Goal: Task Accomplishment & Management: Complete application form

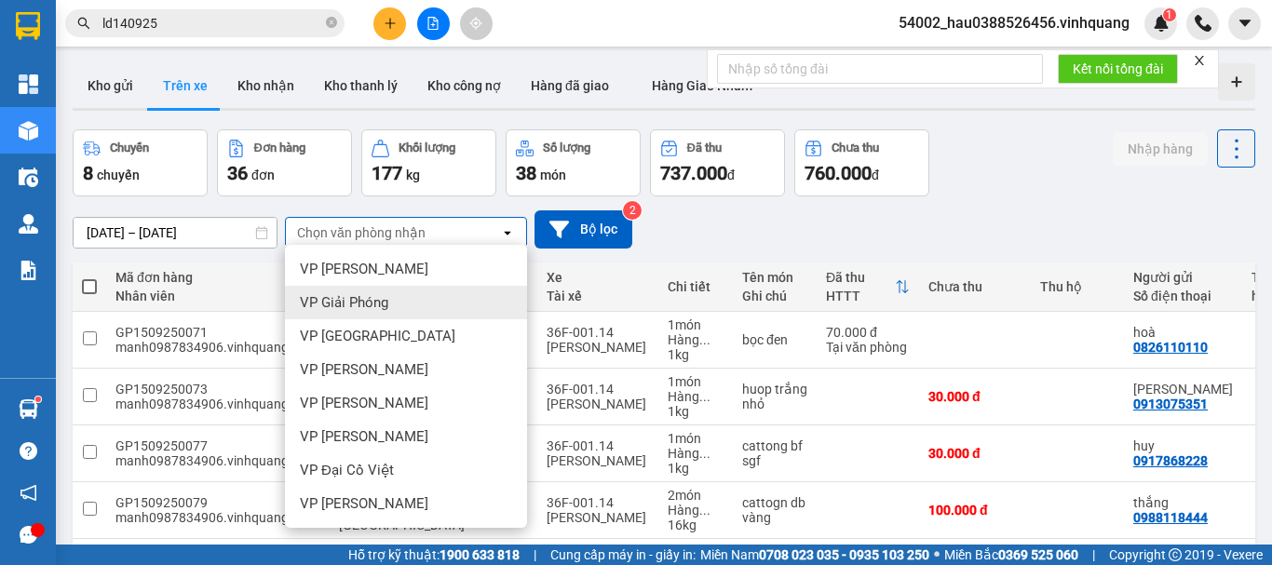
click at [742, 223] on div "[DATE] – [DATE] Press the down arrow key to interact with the calendar and sele…" at bounding box center [664, 229] width 1182 height 38
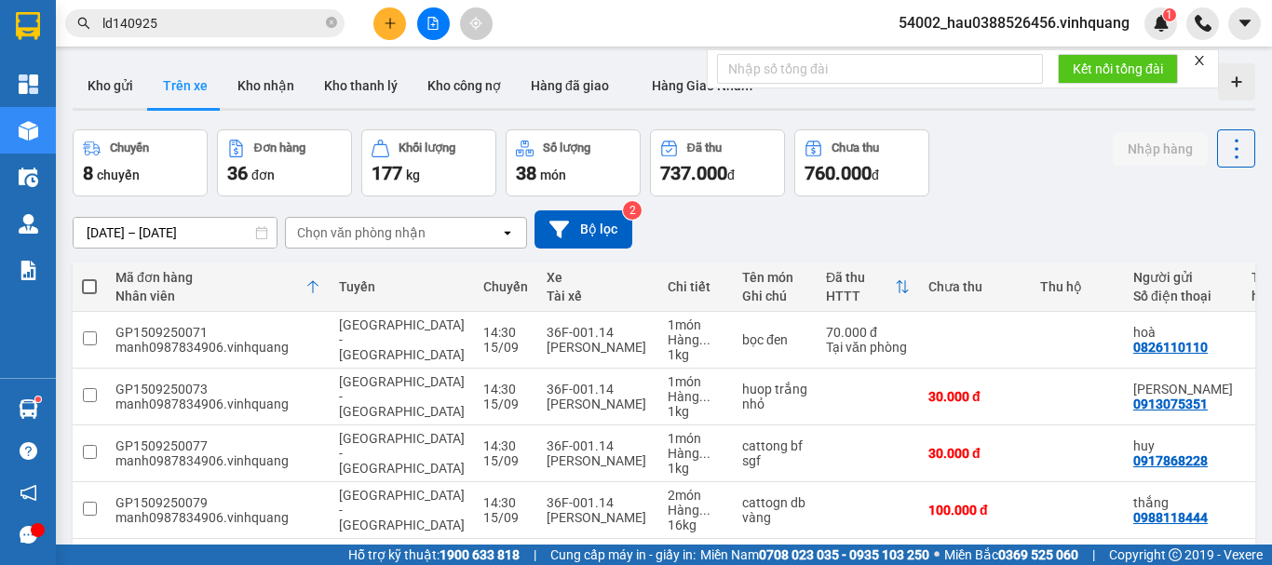
click at [403, 230] on div "Chọn văn phòng nhận" at bounding box center [361, 232] width 128 height 19
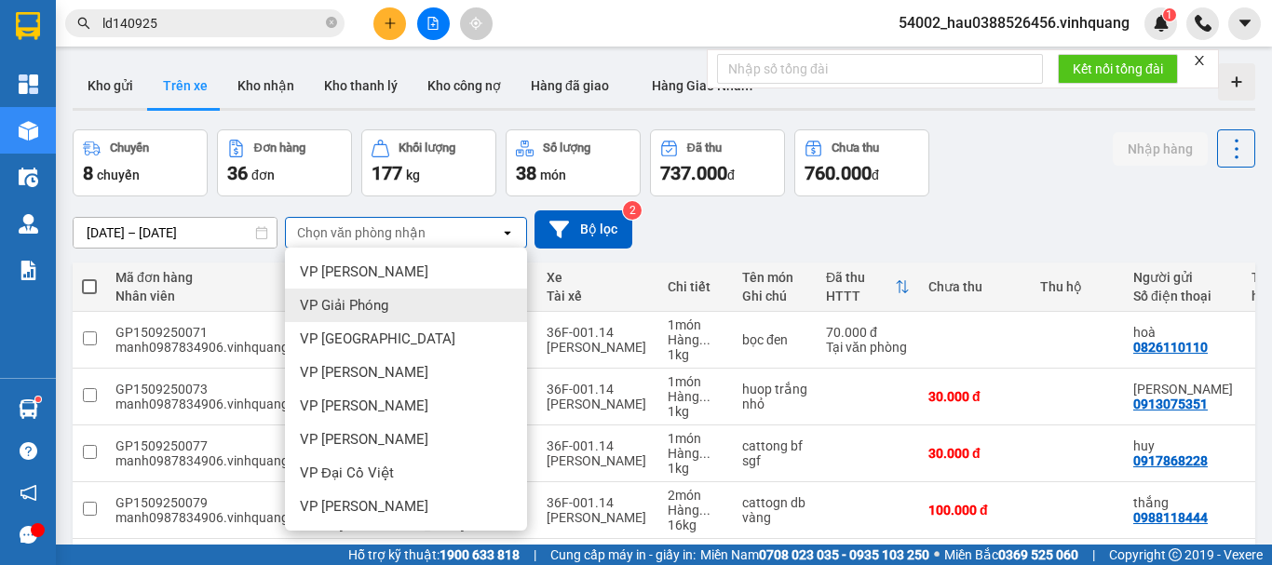
click at [368, 305] on span "VP Giải Phóng" at bounding box center [344, 305] width 88 height 19
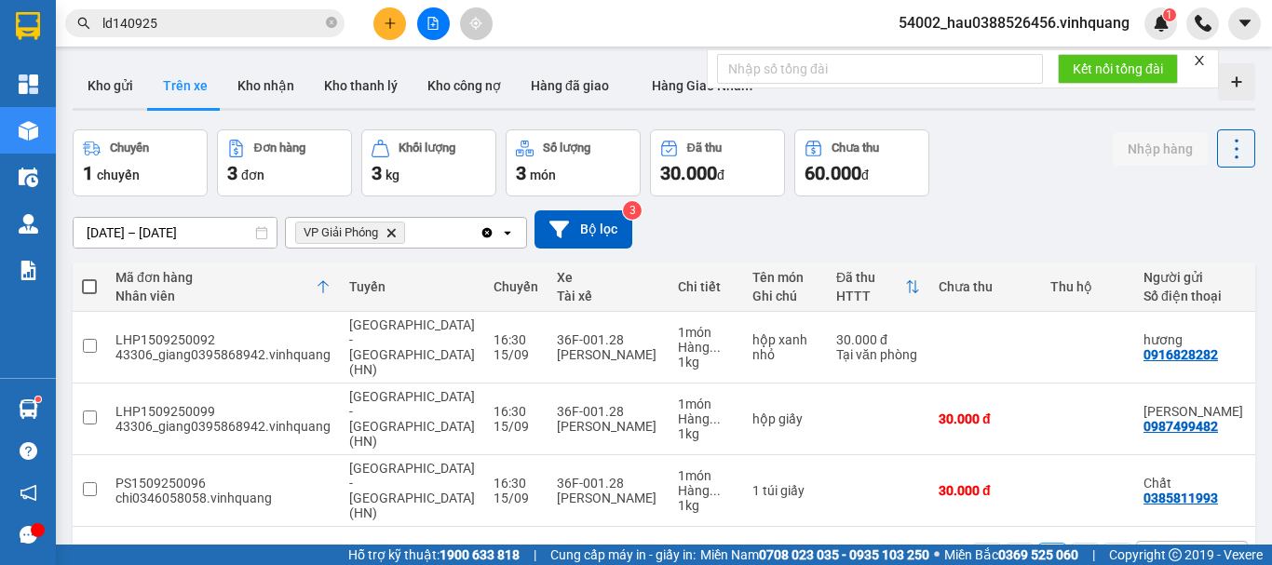
click at [390, 29] on icon "plus" at bounding box center [390, 23] width 13 height 13
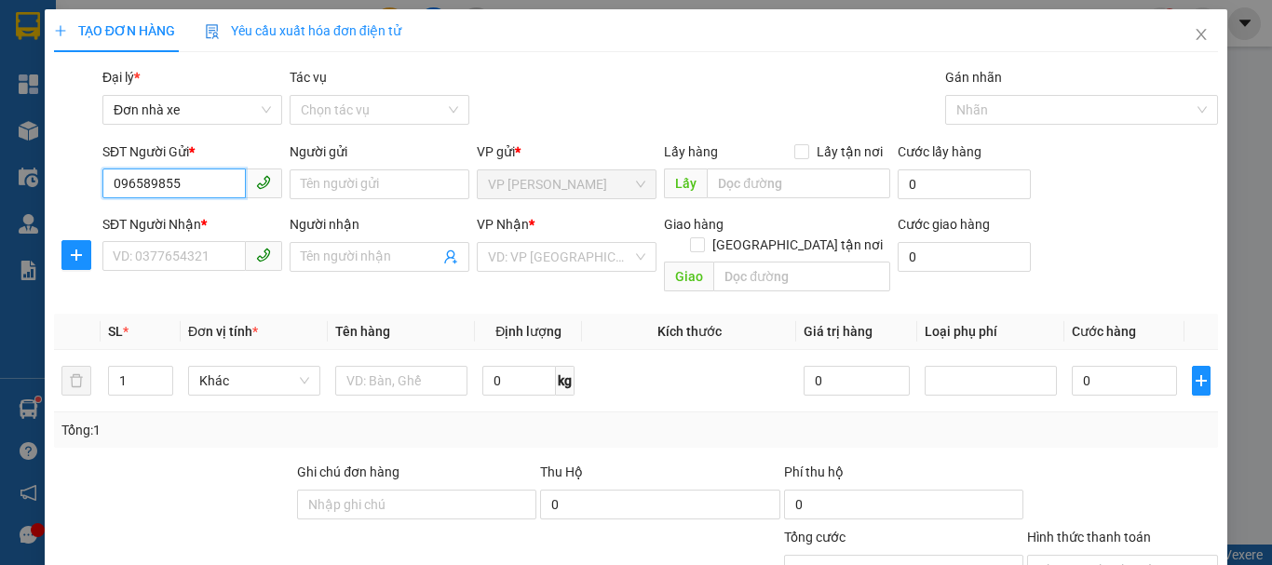
click at [169, 184] on input "096589855" at bounding box center [173, 184] width 143 height 30
type input "0965898565"
click at [219, 218] on div "0965898565 - thỏ ngọc" at bounding box center [190, 221] width 155 height 20
type input "thỏ ngọc"
type input "0562026666"
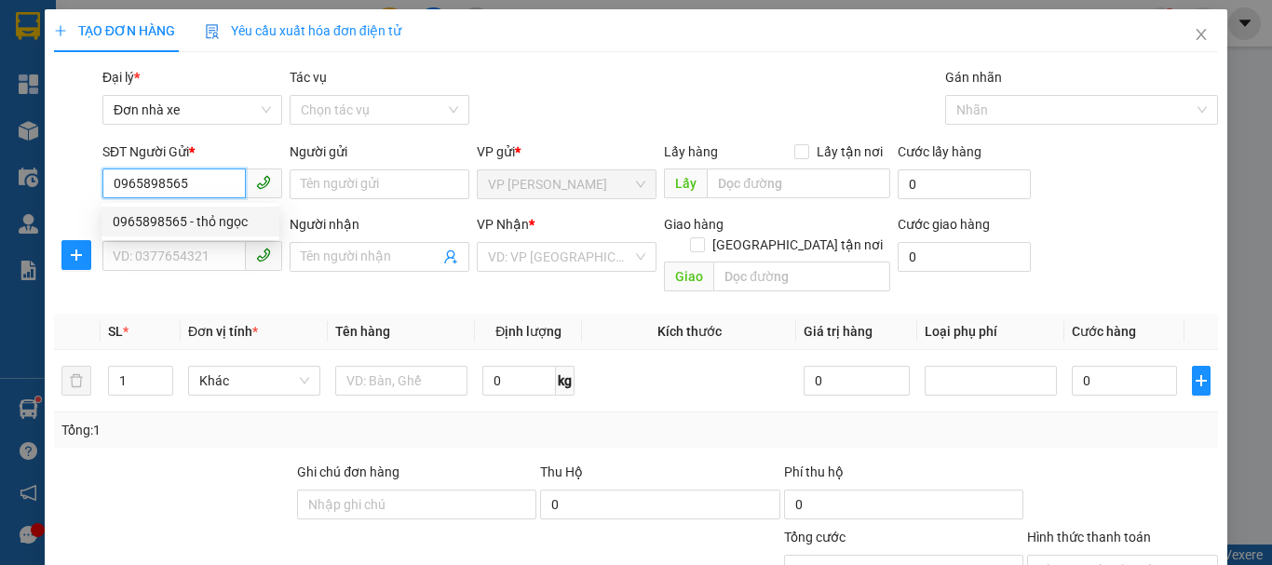
type input "trung"
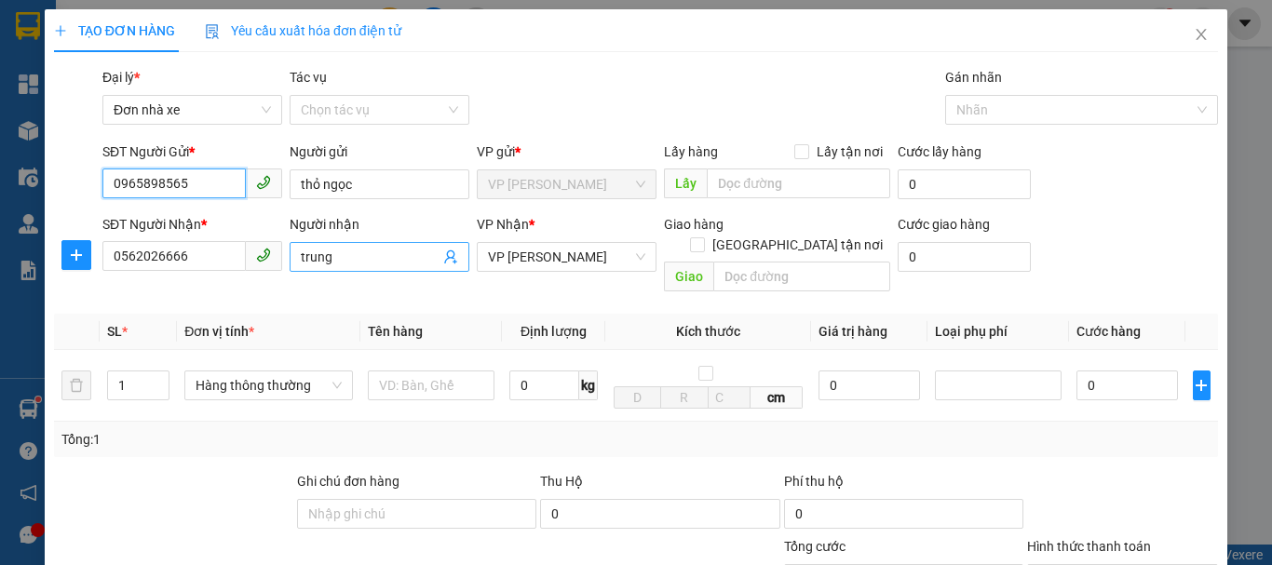
type input "0965898565"
click at [382, 250] on input "trung" at bounding box center [370, 257] width 139 height 20
click at [221, 240] on div "SĐT Người Nhận *" at bounding box center [192, 228] width 180 height 28
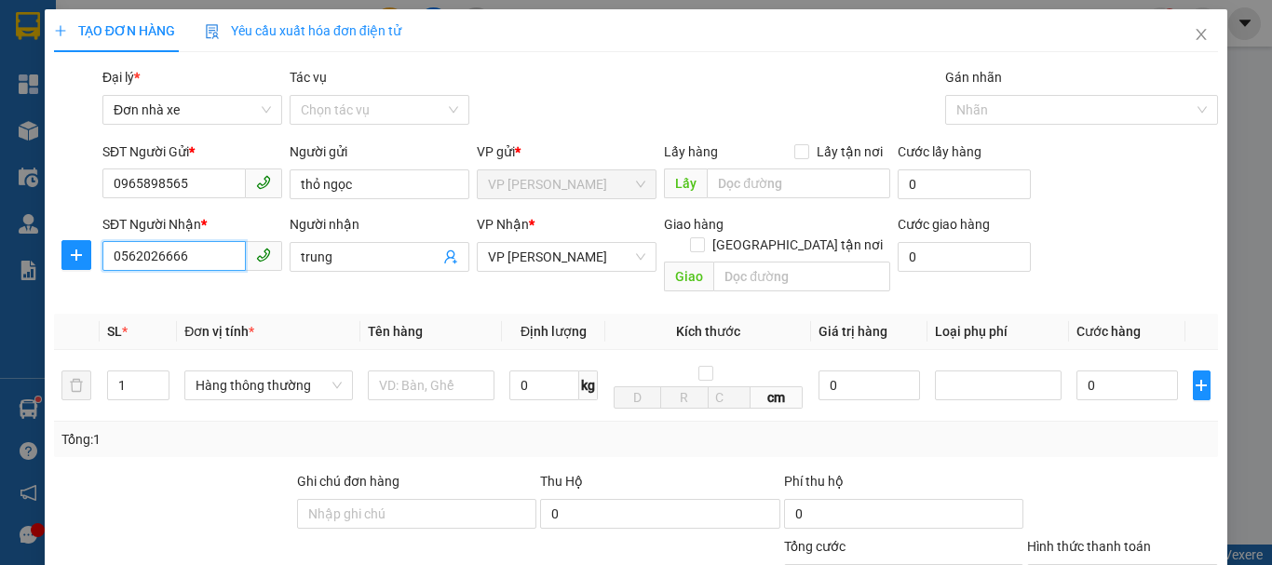
click at [221, 250] on input "0562026666" at bounding box center [173, 256] width 143 height 30
type input "0"
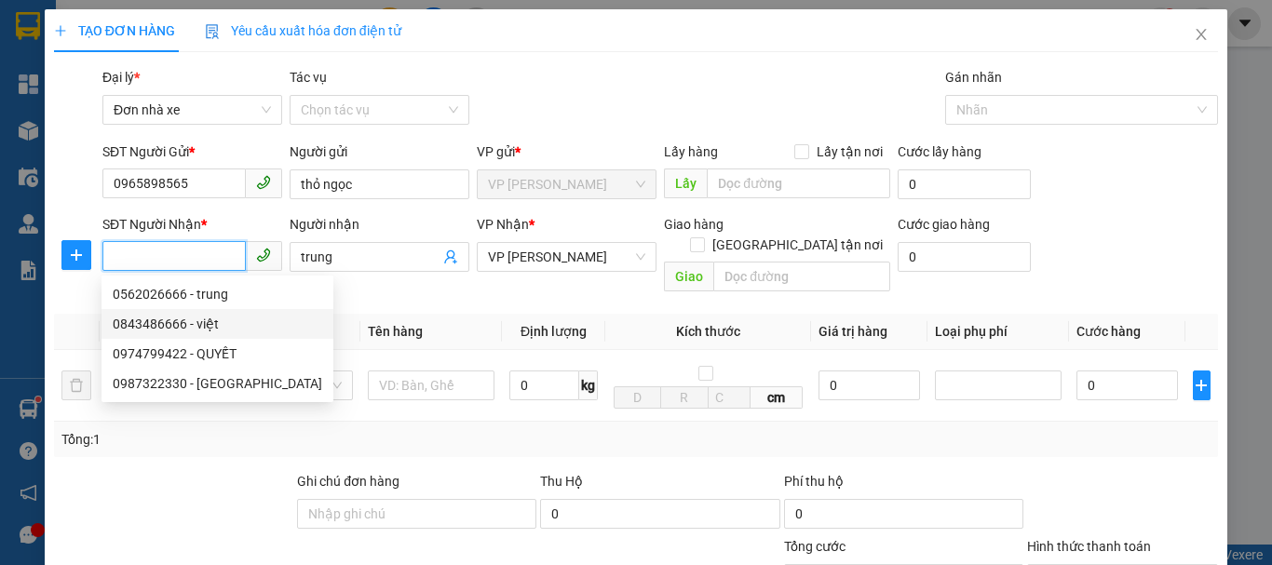
click at [196, 329] on div "0843486666 - việt" at bounding box center [217, 324] width 209 height 20
type input "0843486666"
type input "việt"
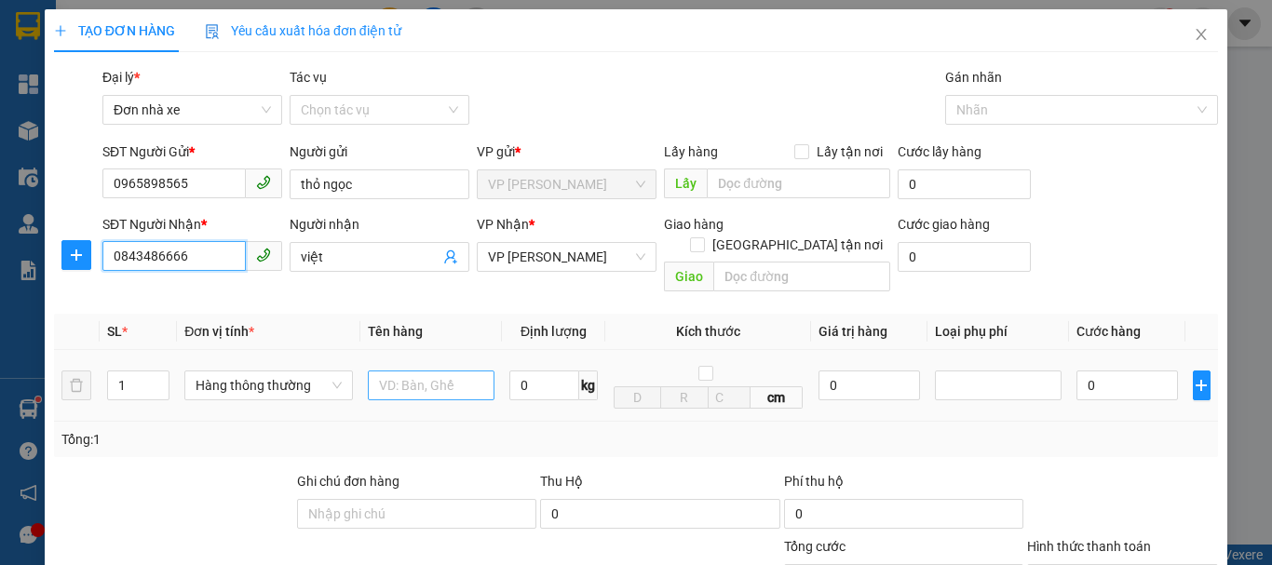
type input "0843486666"
click at [424, 371] on input "text" at bounding box center [431, 386] width 127 height 30
type input "bọc trắng"
click at [551, 371] on input "0" at bounding box center [544, 386] width 70 height 30
type input "2"
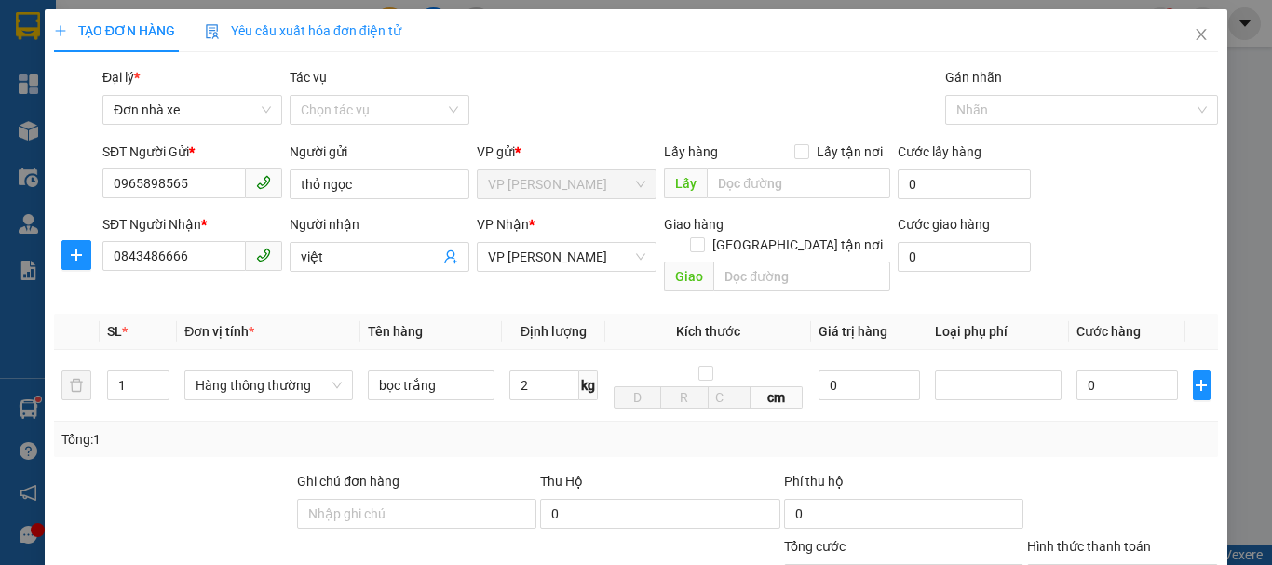
click at [600, 422] on div "Tổng: 1" at bounding box center [636, 439] width 1164 height 35
type input "30.000"
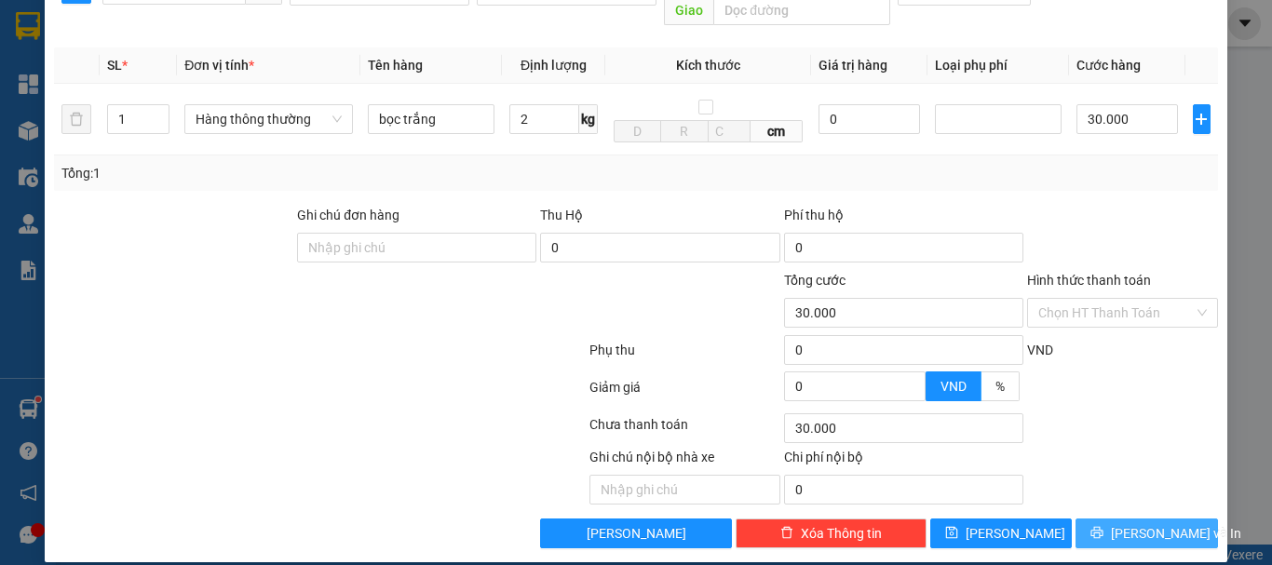
click at [1147, 523] on span "[PERSON_NAME] và In" at bounding box center [1176, 533] width 130 height 20
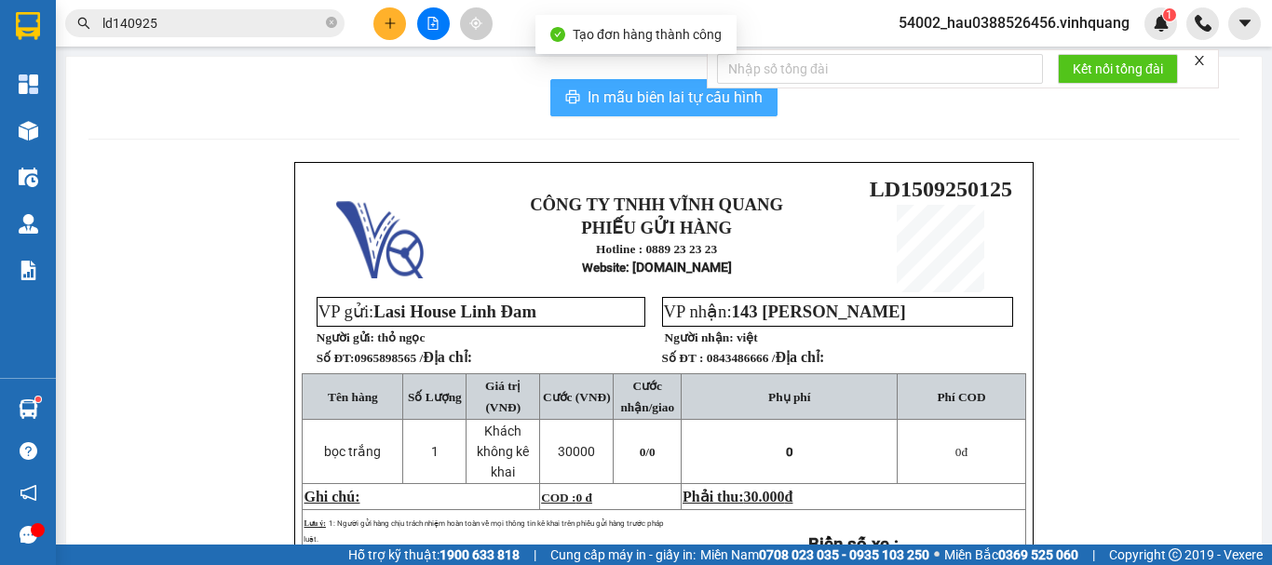
click at [641, 94] on span "In mẫu biên lai tự cấu hình" at bounding box center [674, 97] width 175 height 23
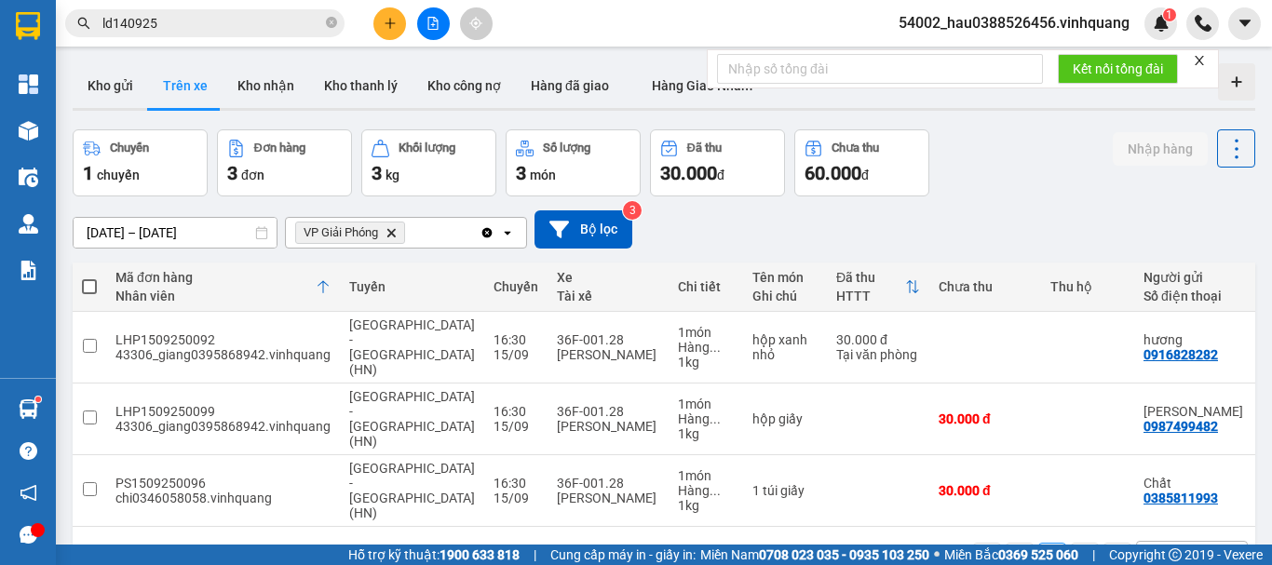
click at [385, 29] on icon "plus" at bounding box center [390, 23] width 13 height 13
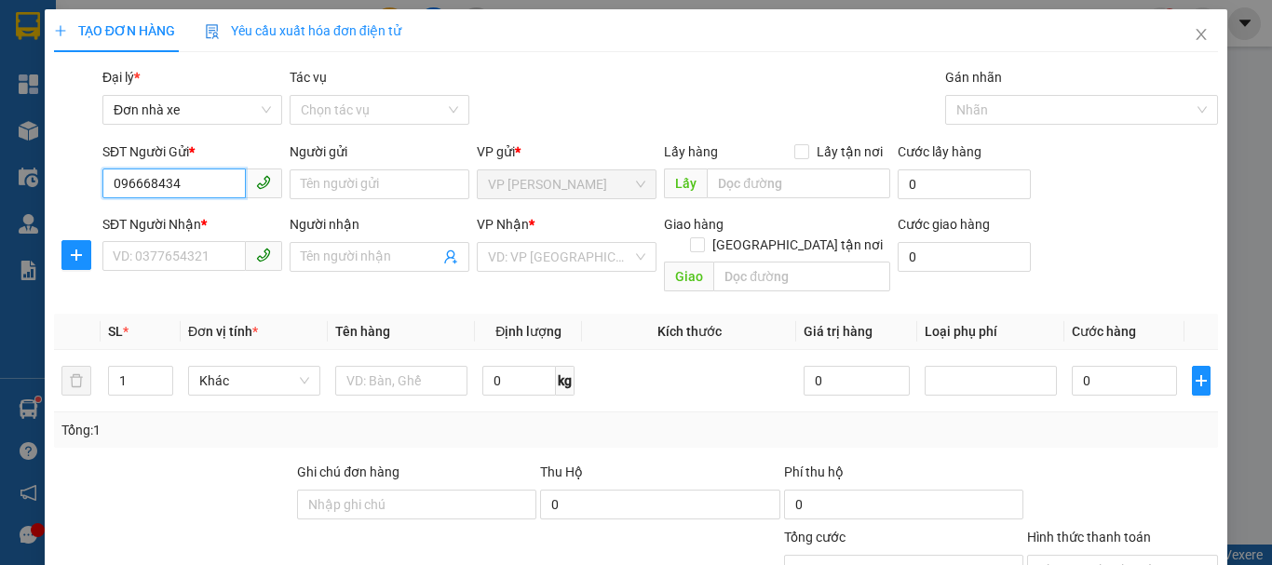
type input "0966684344"
click at [223, 212] on div "0966684344 - dũng" at bounding box center [190, 221] width 155 height 20
type input "dũng"
type input "0333841116"
type input "hùng"
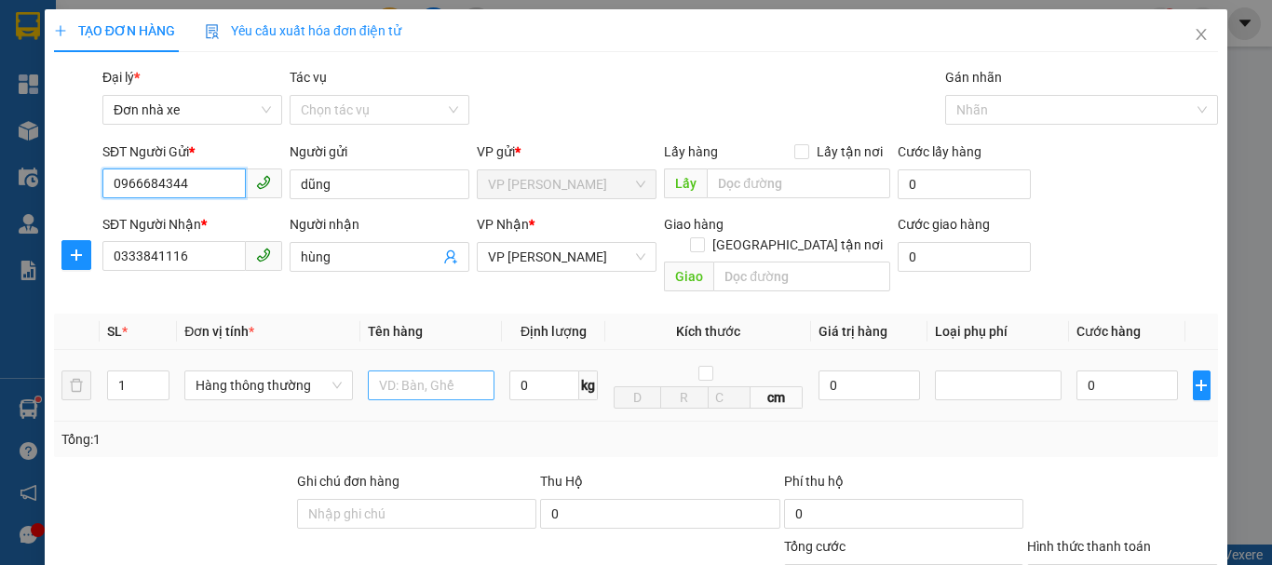
type input "0966684344"
click at [409, 371] on input "text" at bounding box center [431, 386] width 127 height 30
type input "hộp catoong"
drag, startPoint x: 587, startPoint y: 382, endPoint x: 563, endPoint y: 376, distance: 23.9
click at [566, 378] on div "0 kg" at bounding box center [553, 385] width 88 height 37
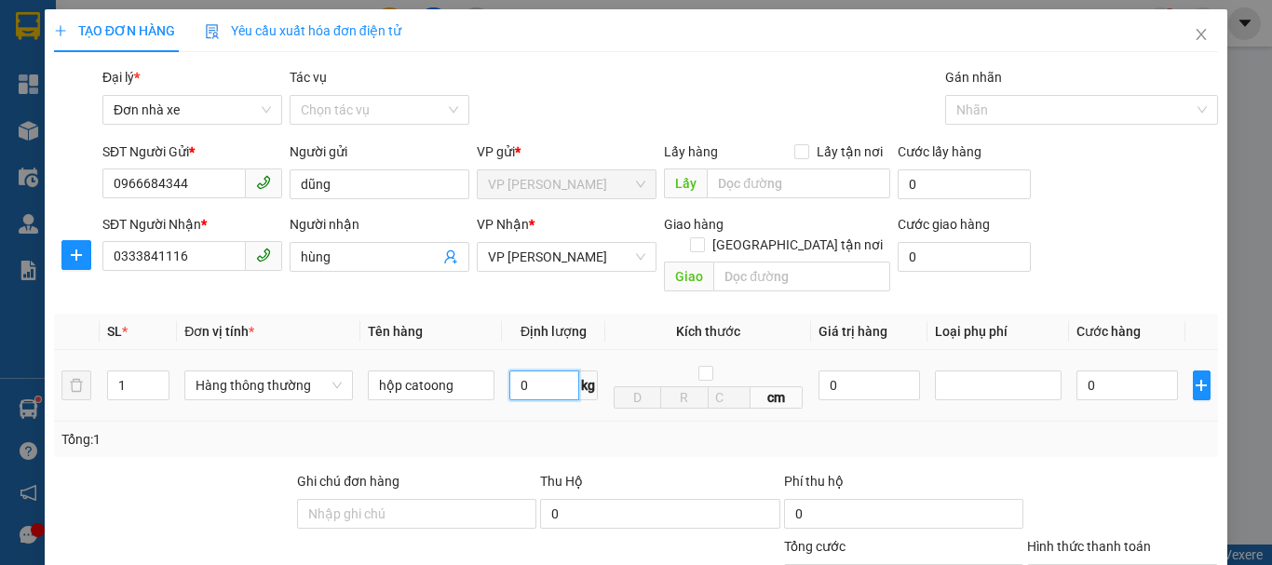
click at [537, 371] on input "0" at bounding box center [544, 386] width 70 height 30
type input "3"
click at [560, 400] on td "3 kg" at bounding box center [553, 386] width 103 height 72
type input "30.000"
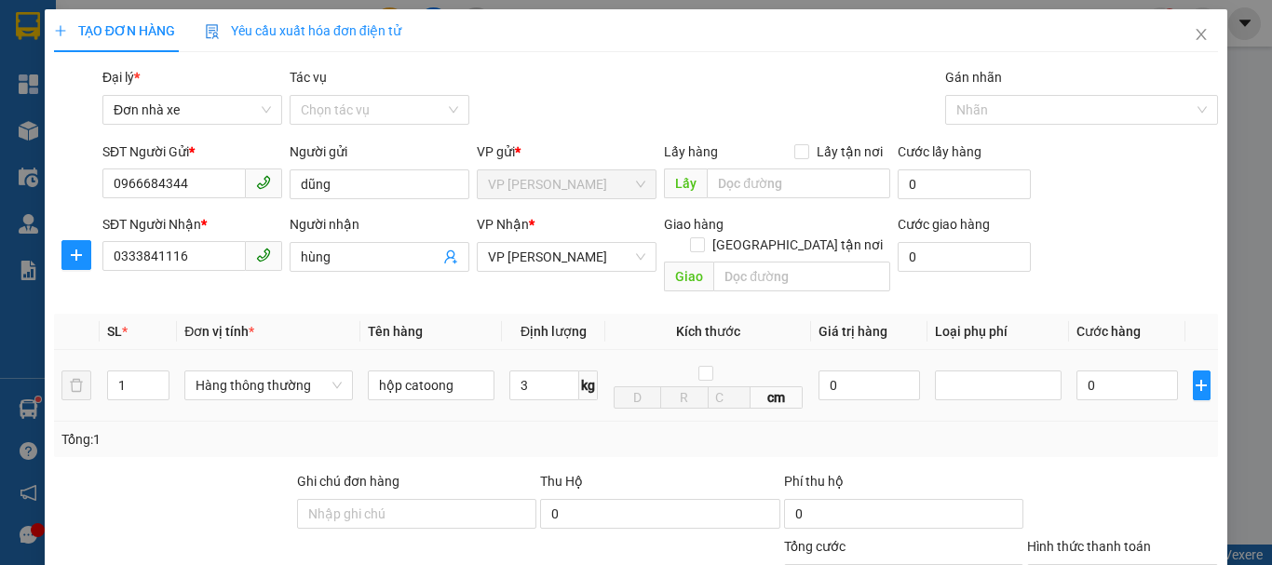
type input "30.000"
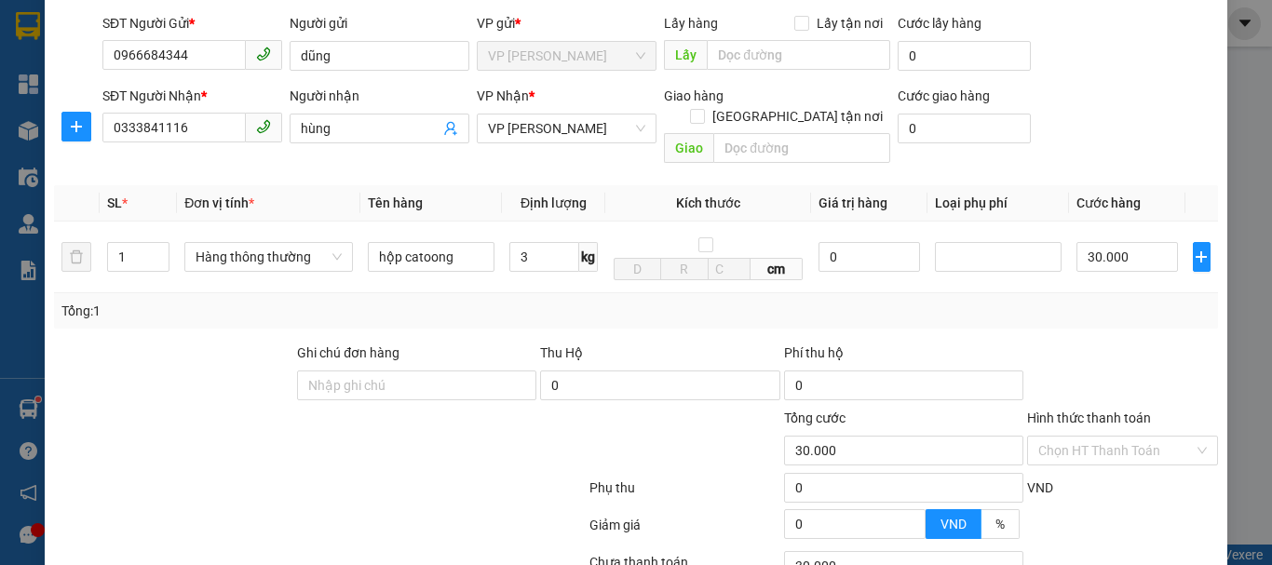
scroll to position [266, 0]
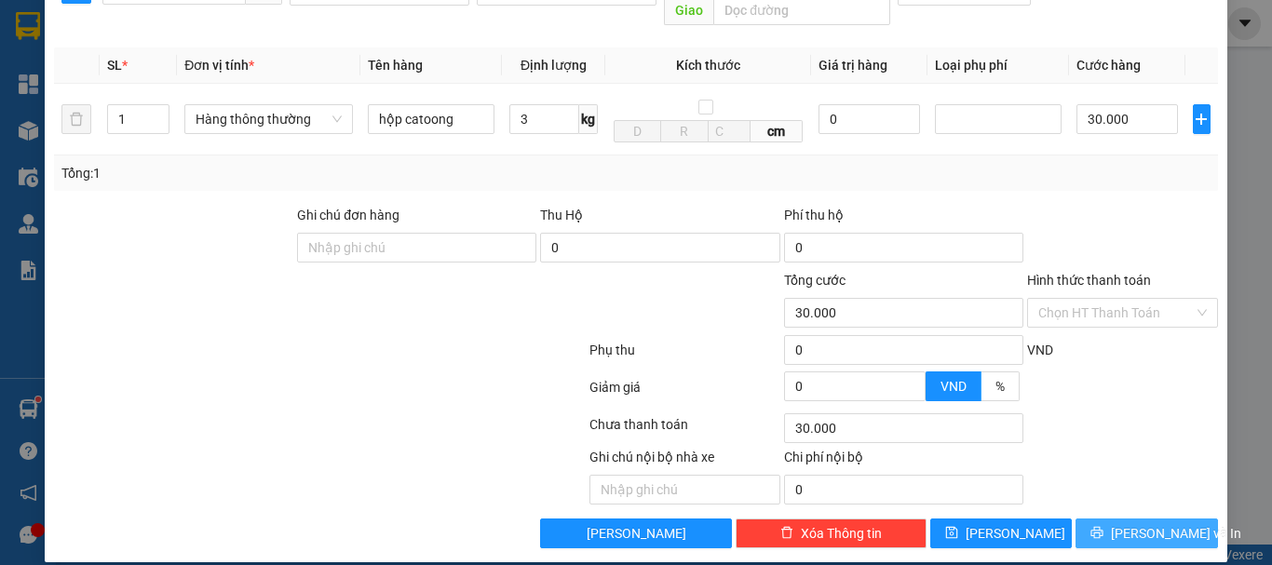
click at [1147, 523] on span "[PERSON_NAME] và In" at bounding box center [1176, 533] width 130 height 20
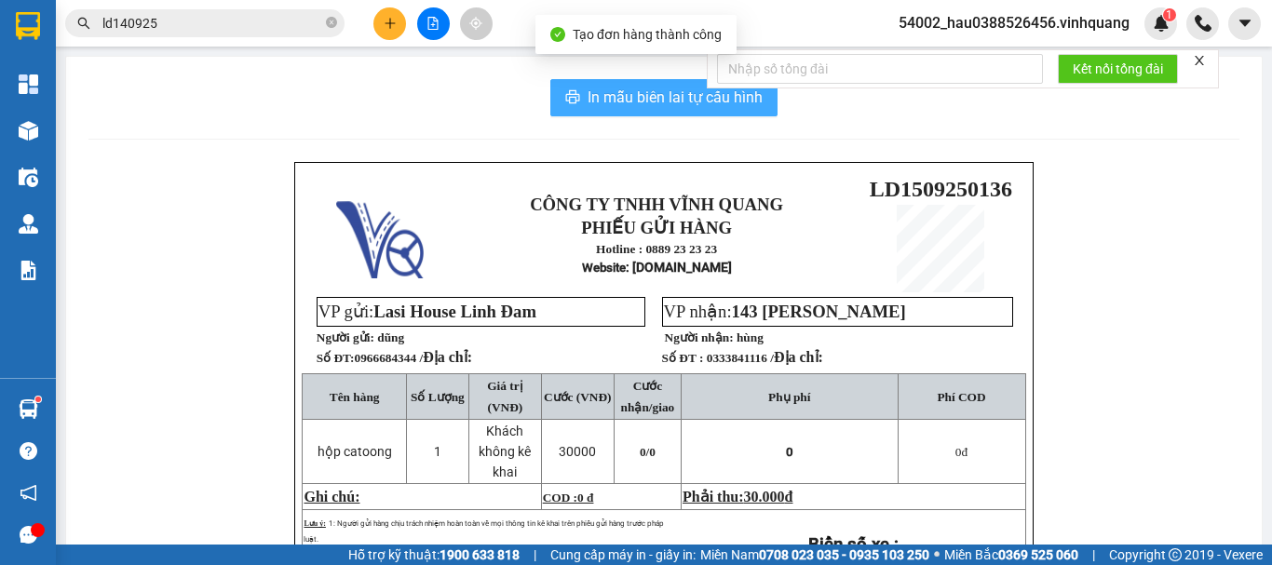
click at [587, 102] on span "In mẫu biên lai tự cấu hình" at bounding box center [674, 97] width 175 height 23
